Goal: Task Accomplishment & Management: Complete application form

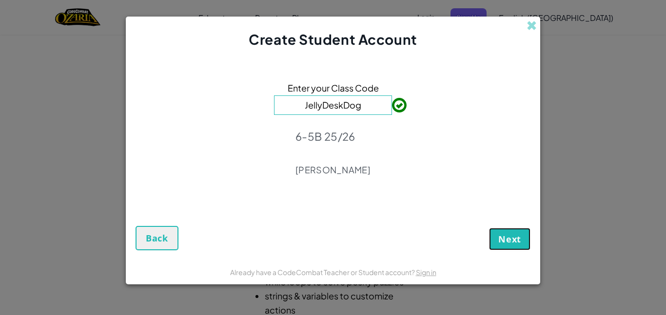
click at [501, 241] on span "Next" at bounding box center [509, 239] width 23 height 12
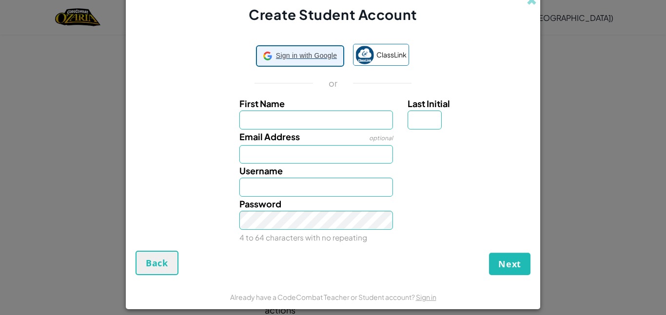
click at [313, 59] on span "Sign in with Google" at bounding box center [306, 56] width 61 height 14
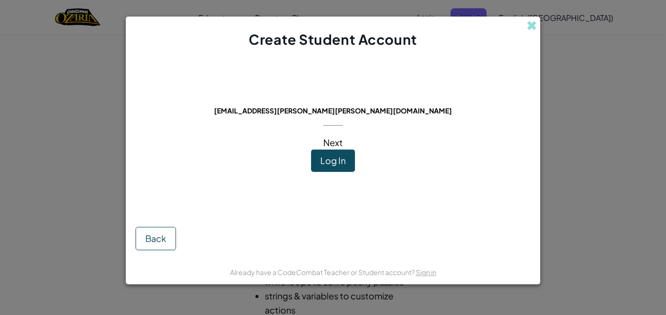
click at [345, 166] on span "Log In" at bounding box center [332, 160] width 25 height 11
